Goal: Navigation & Orientation: Find specific page/section

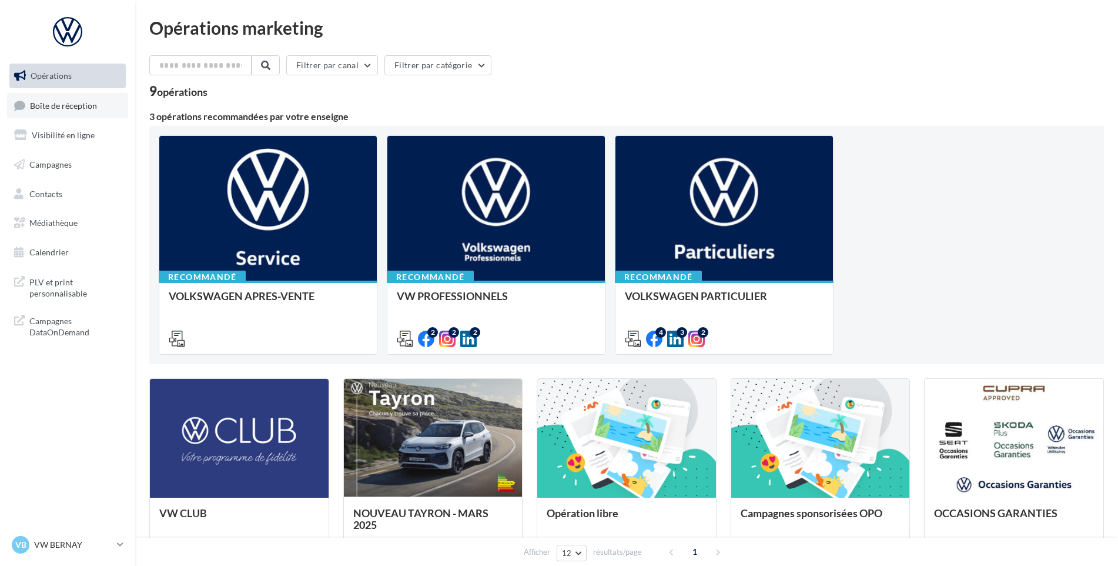
click at [116, 99] on link "Boîte de réception" at bounding box center [67, 105] width 121 height 25
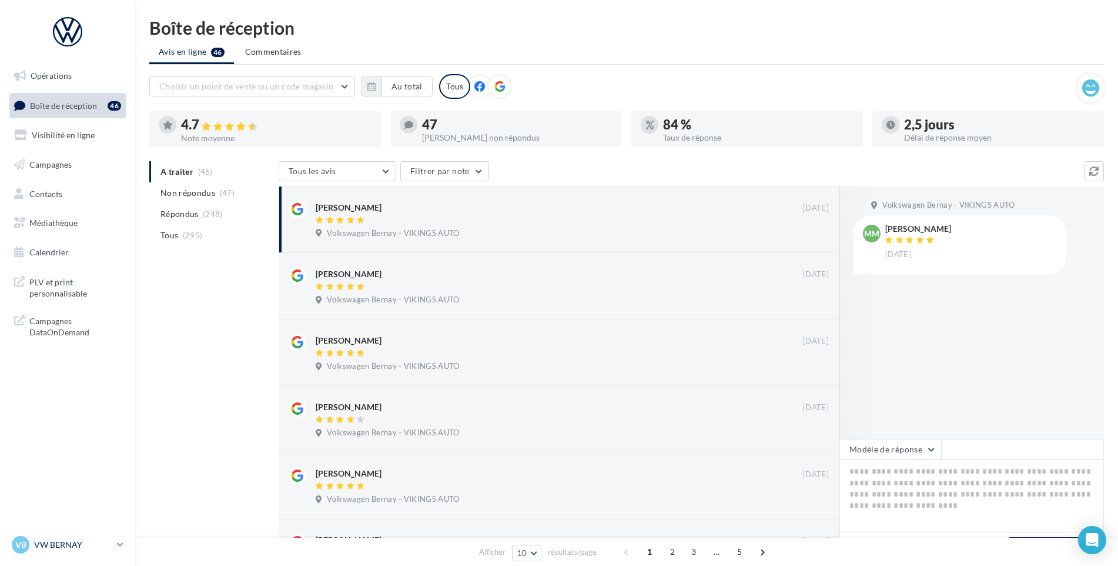
click at [92, 536] on div "VB VW BERNAY vw-ber-vau" at bounding box center [62, 545] width 101 height 18
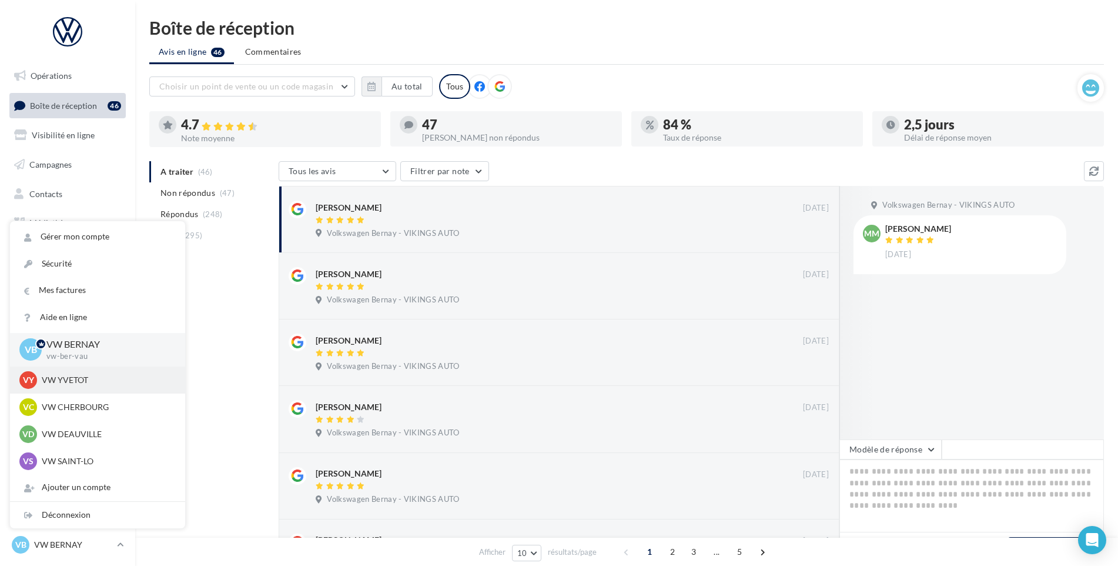
click at [77, 369] on div "VY VW YVETOT vw-yve-vau" at bounding box center [97, 379] width 175 height 27
click at [80, 369] on div "VY VW YVETOT vw-yve-vau" at bounding box center [97, 379] width 175 height 27
click at [75, 369] on div "VY VW YVETOT vw-yve-vau" at bounding box center [97, 379] width 175 height 27
click at [75, 378] on p "VW YVETOT" at bounding box center [106, 380] width 129 height 12
